Goal: Task Accomplishment & Management: Use online tool/utility

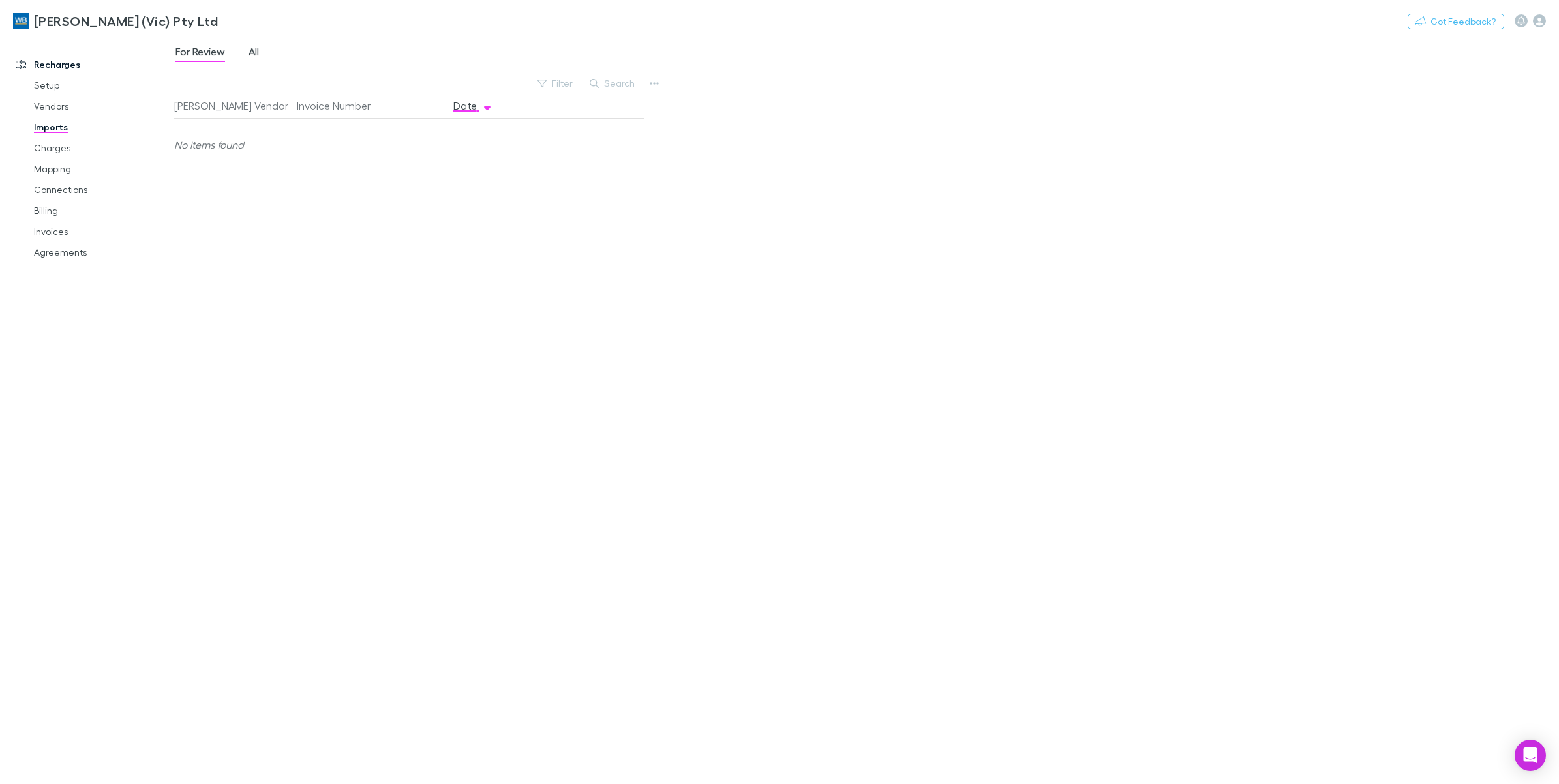
click at [248, 53] on link "All" at bounding box center [253, 53] width 13 height 21
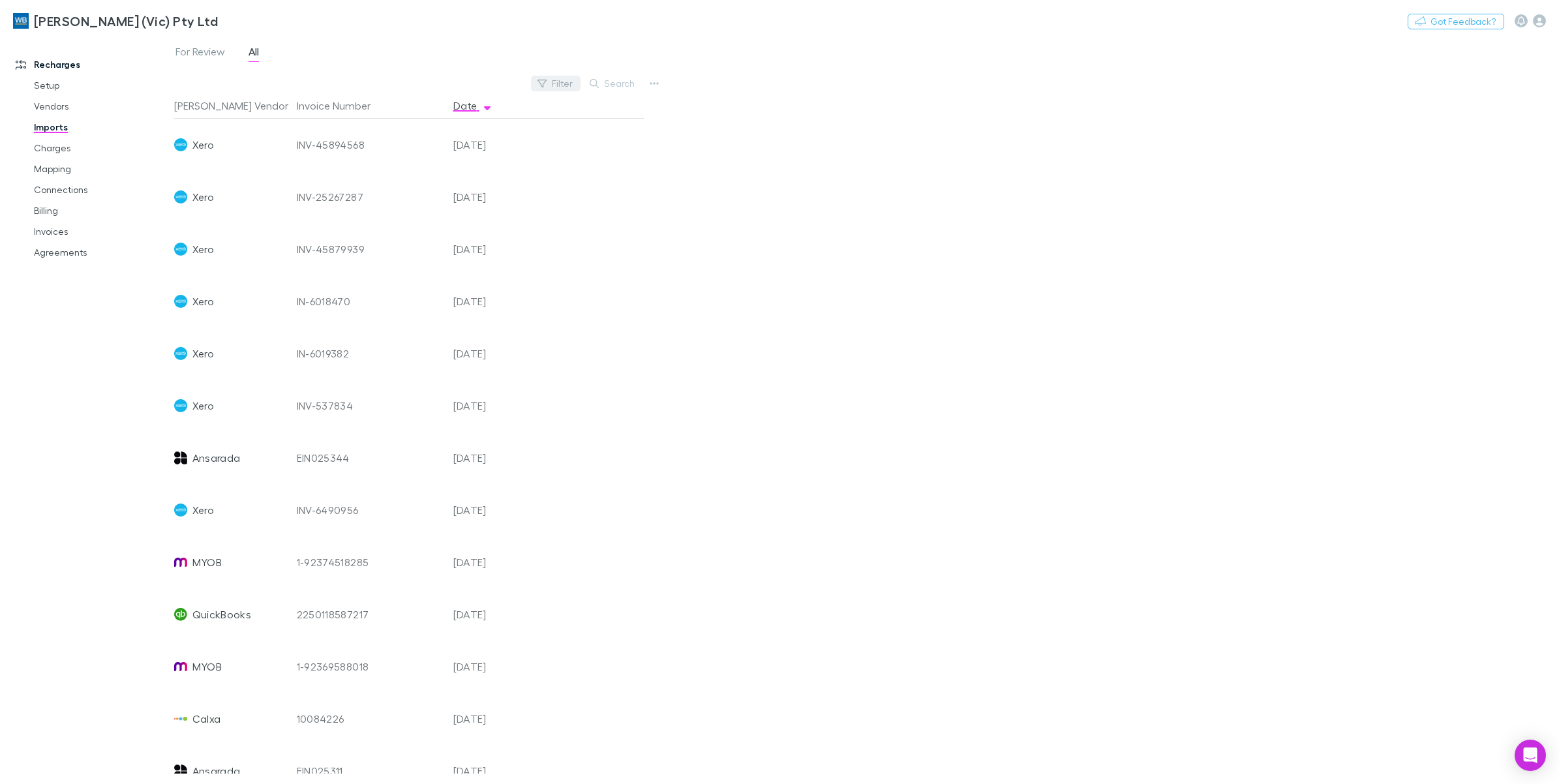
click at [556, 81] on button "Filter" at bounding box center [556, 84] width 50 height 15
click at [399, 163] on li "MYOB" at bounding box center [468, 168] width 227 height 21
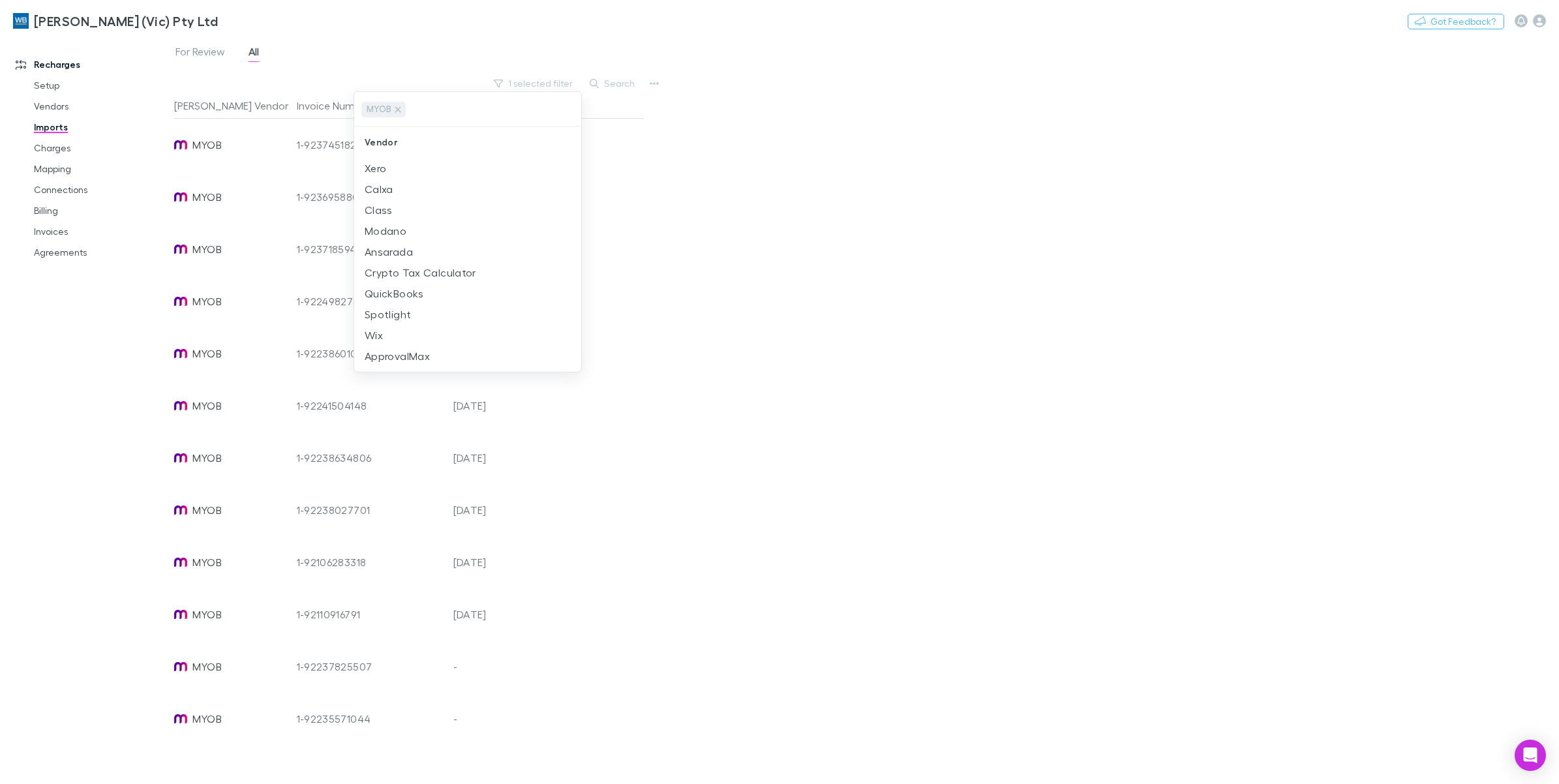
click at [838, 103] on div at bounding box center [780, 392] width 1559 height 784
click at [66, 146] on link "Charges" at bounding box center [102, 148] width 163 height 21
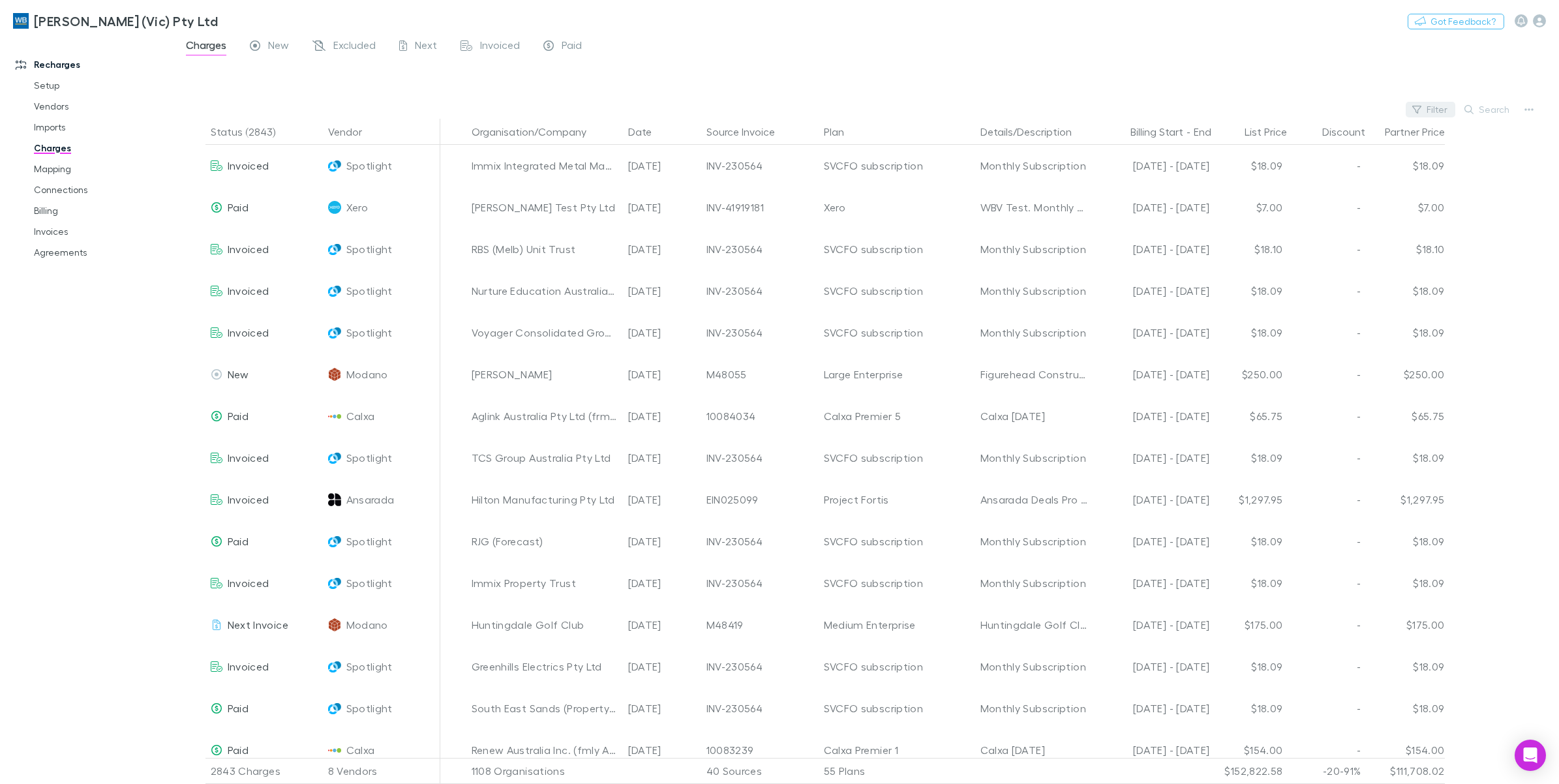
click at [1442, 113] on button "Filter" at bounding box center [1430, 110] width 50 height 15
click at [1255, 301] on li "MYOB" at bounding box center [1343, 299] width 227 height 21
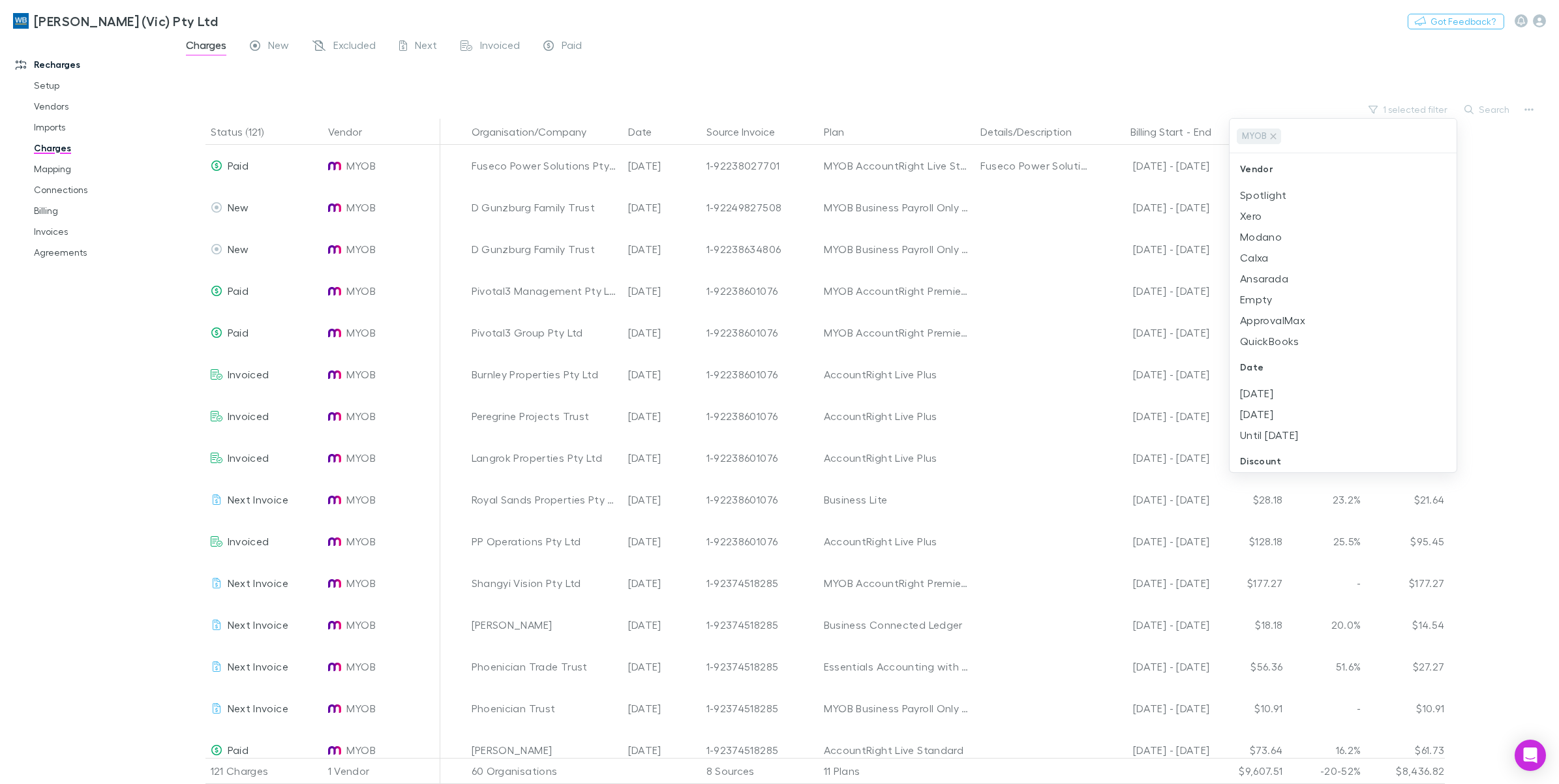
click at [1492, 106] on div at bounding box center [780, 392] width 1559 height 784
click at [1498, 111] on button "Search" at bounding box center [1487, 110] width 59 height 15
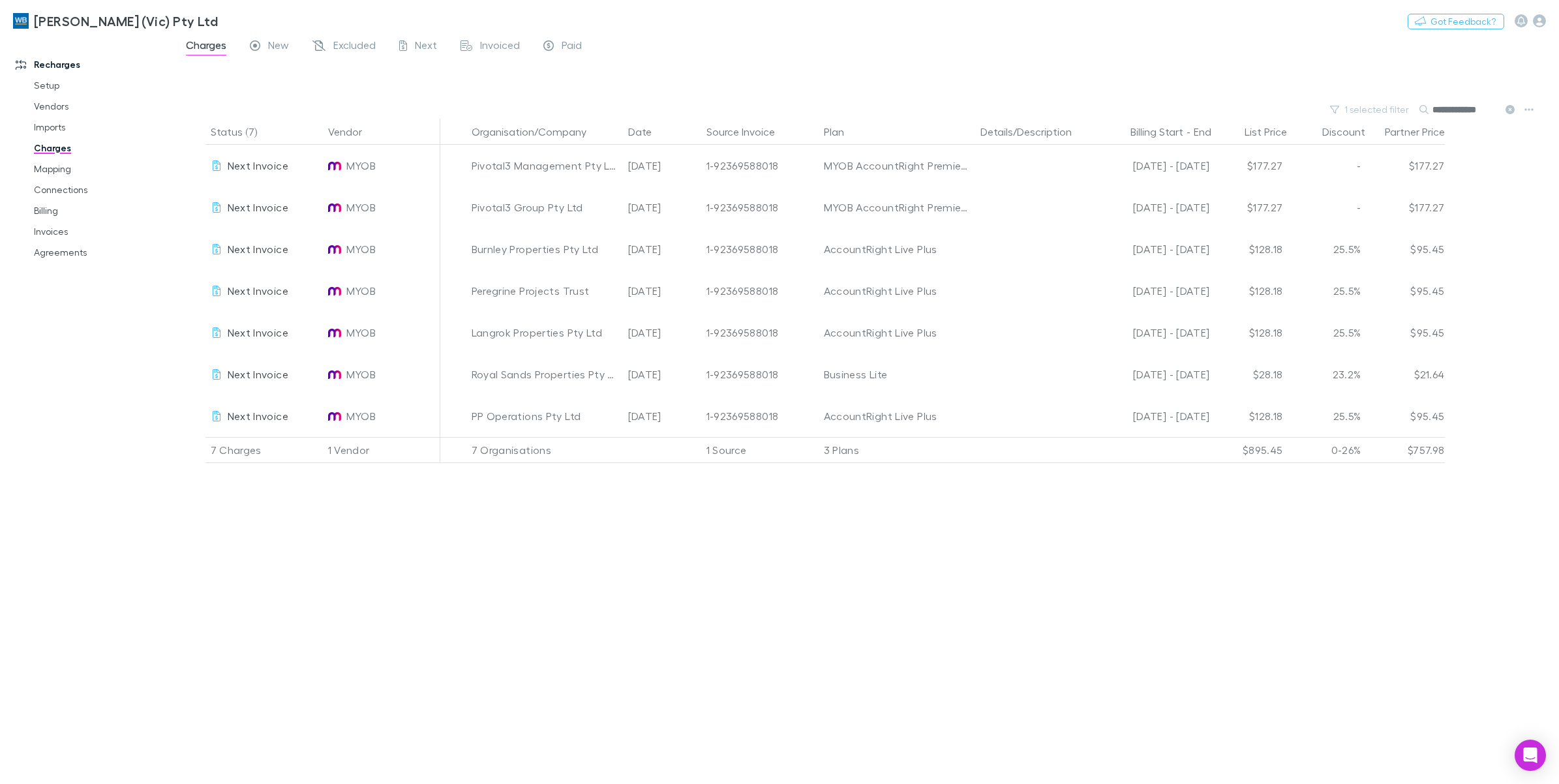
type input "**********"
